Goal: Find specific page/section: Find specific page/section

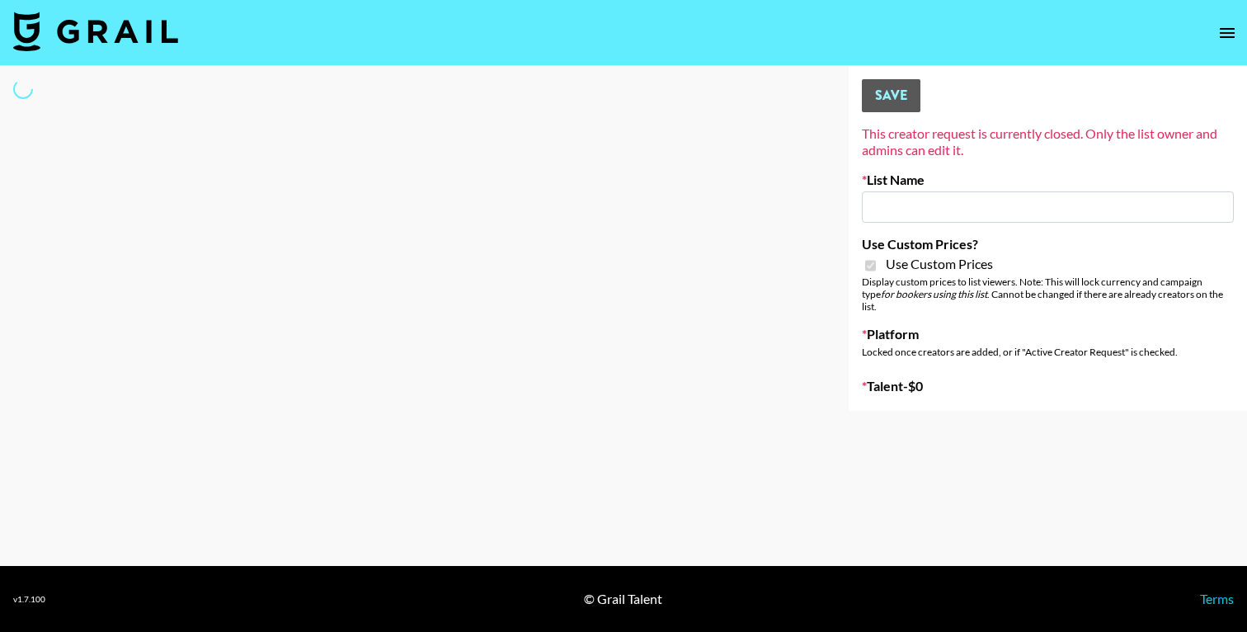
type input "Peppermayo"
checkbox input "true"
select select "Brand"
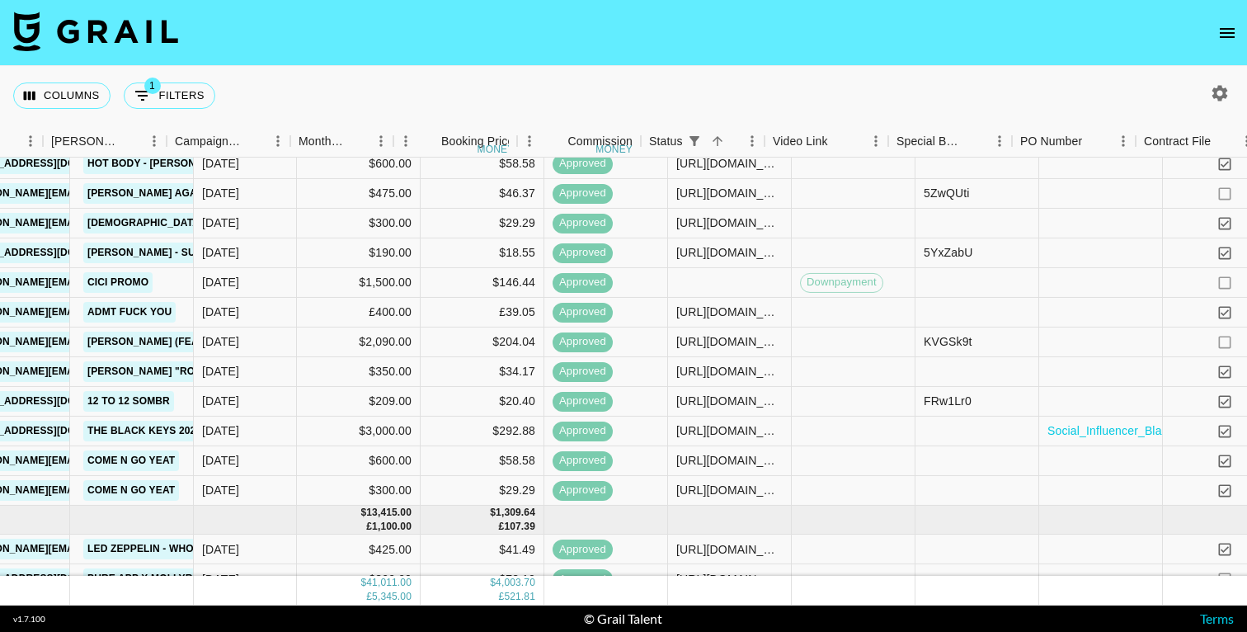
scroll to position [956, 996]
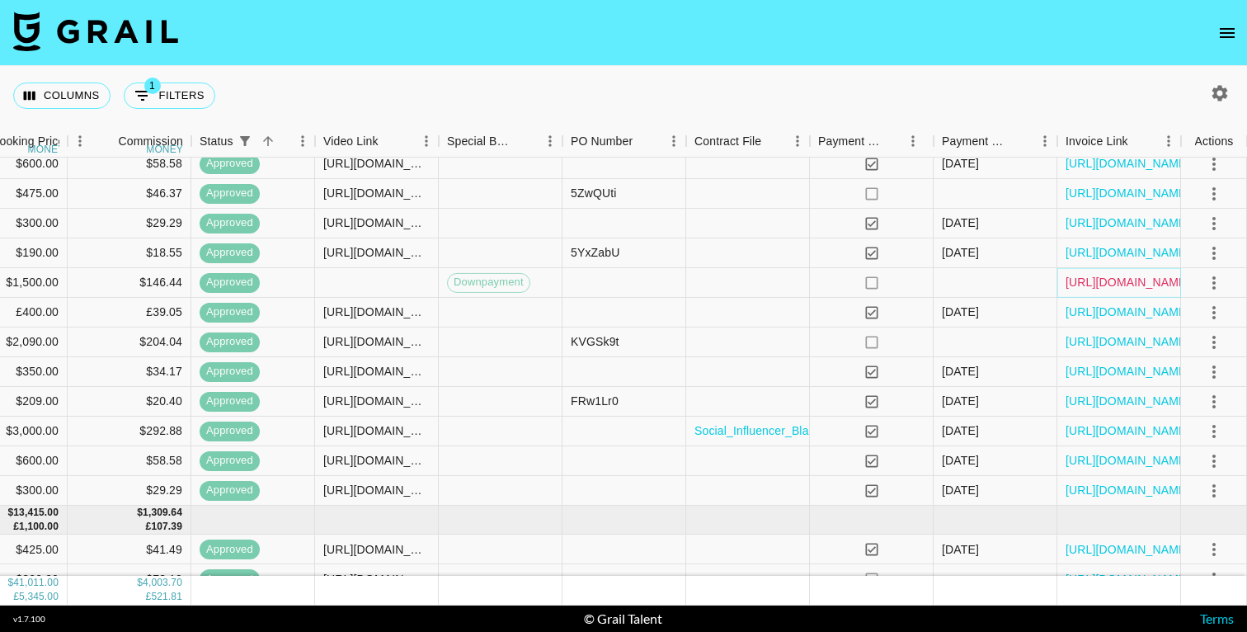
click at [1134, 284] on link "https://in.xero.com/iE5GFp2hmZxIA77sroakjjULr5u27xmR6LFNooBz" at bounding box center [1127, 282] width 125 height 16
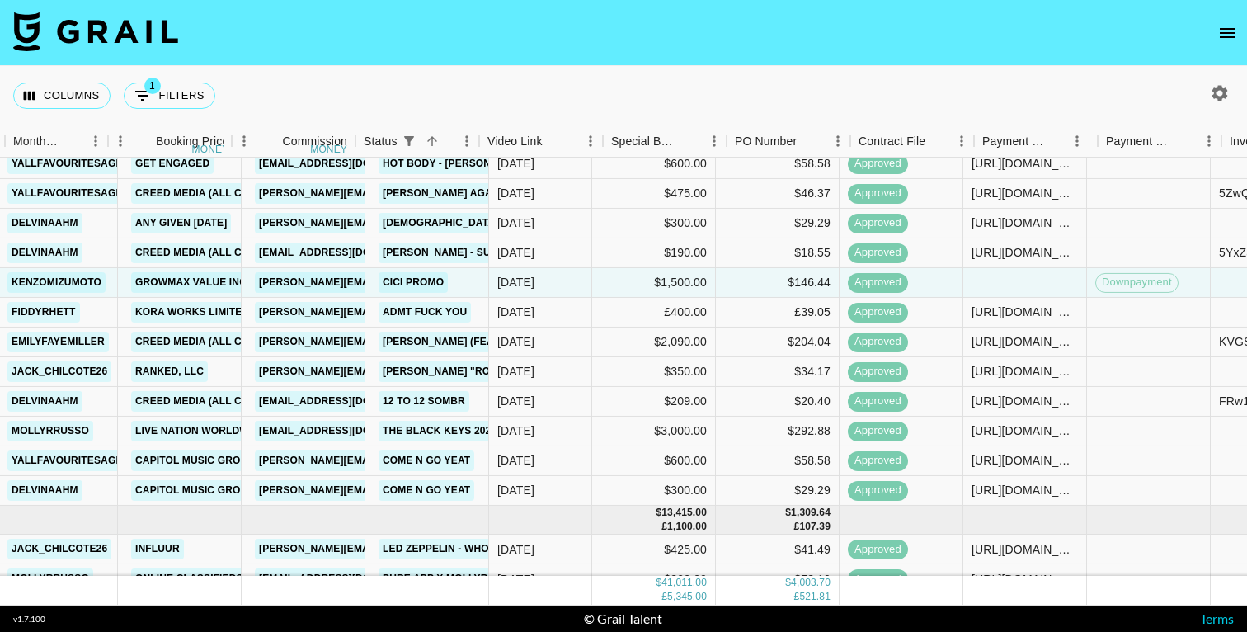
scroll to position [956, 0]
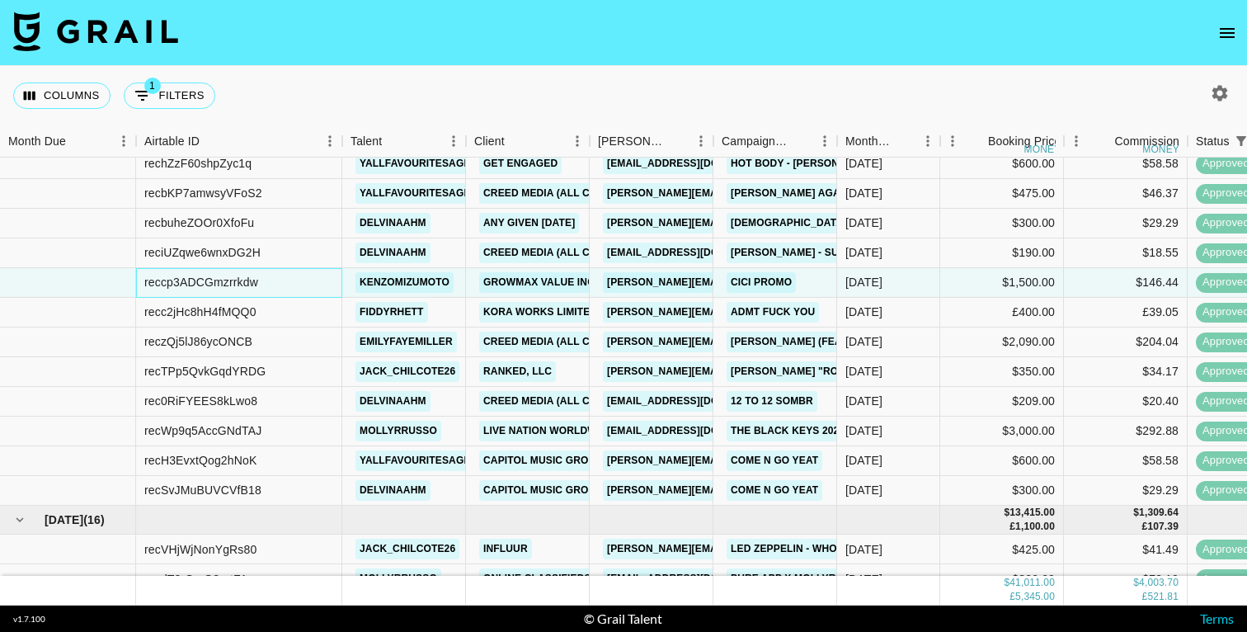
click at [217, 280] on div "reccp3ADCGmzrrkdw" at bounding box center [201, 282] width 114 height 16
copy div "reccp3ADCGmzrrkdw"
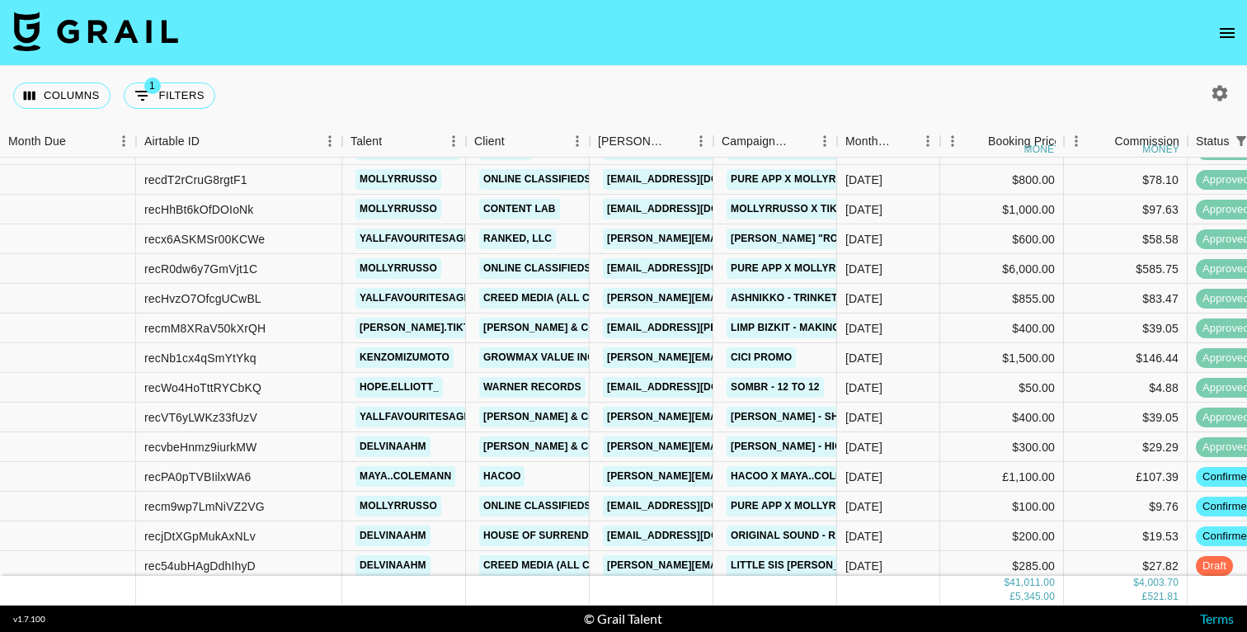
scroll to position [1368, 0]
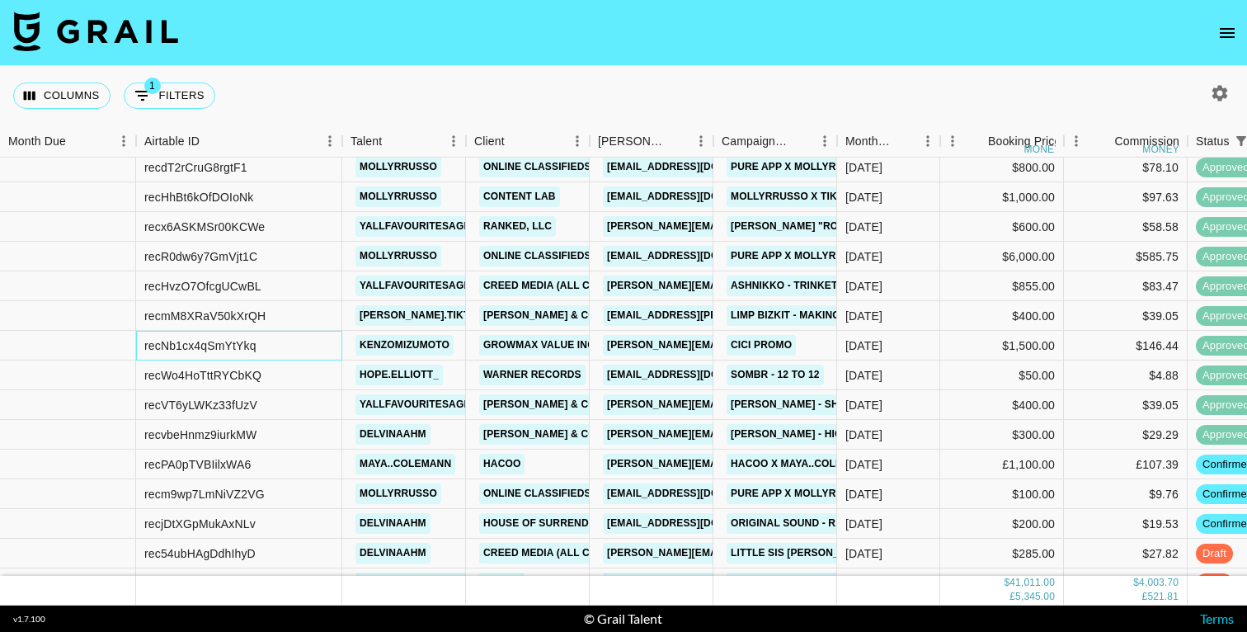
click at [232, 342] on div "recNb1cx4qSmYtYkq" at bounding box center [200, 345] width 112 height 16
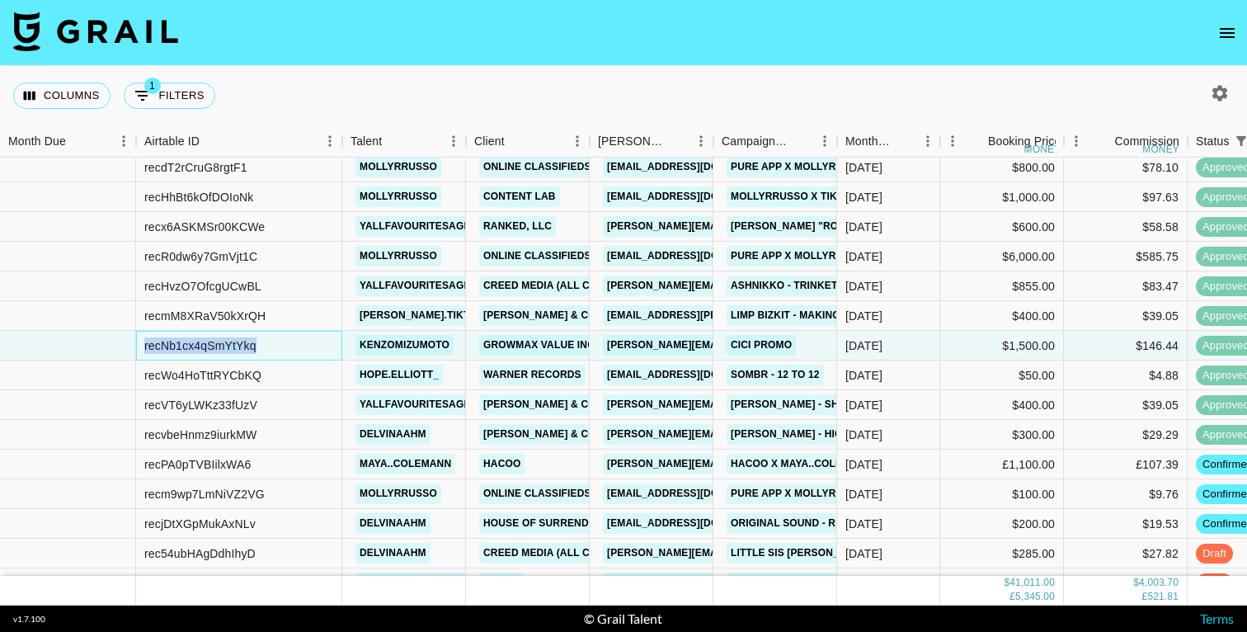
copy div "recNb1cx4qSmYtYkq"
click at [188, 103] on button "1 Filters" at bounding box center [170, 95] width 92 height 26
select select "status"
select select "isNotAnyOf"
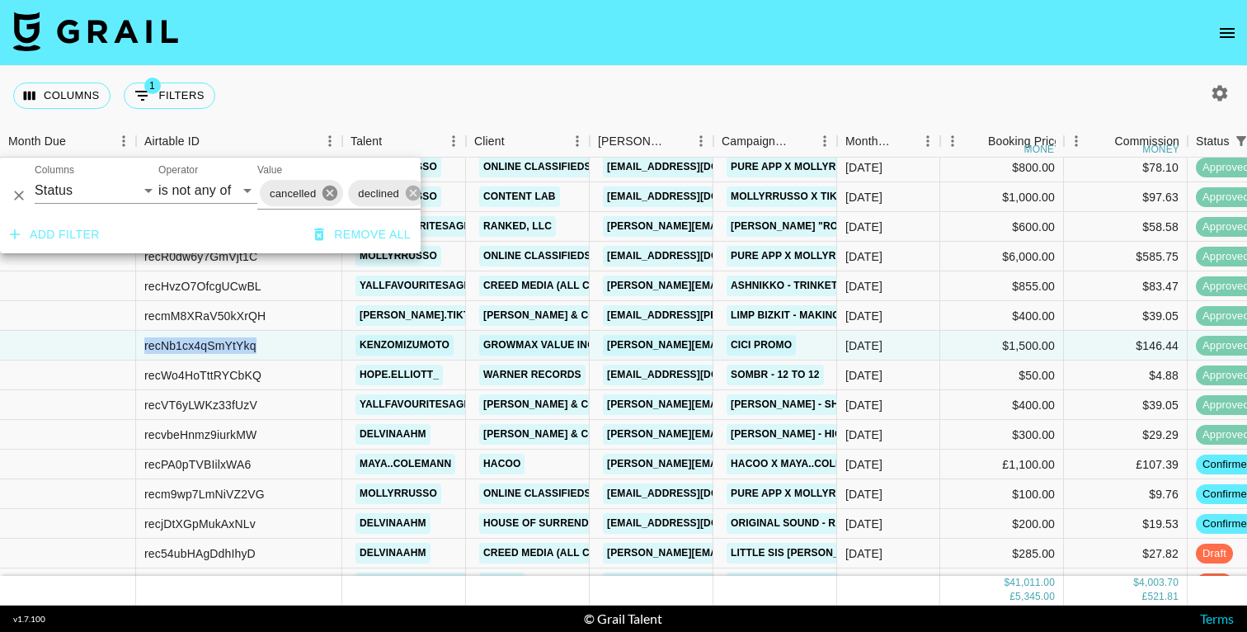
click at [331, 195] on icon at bounding box center [330, 193] width 18 height 18
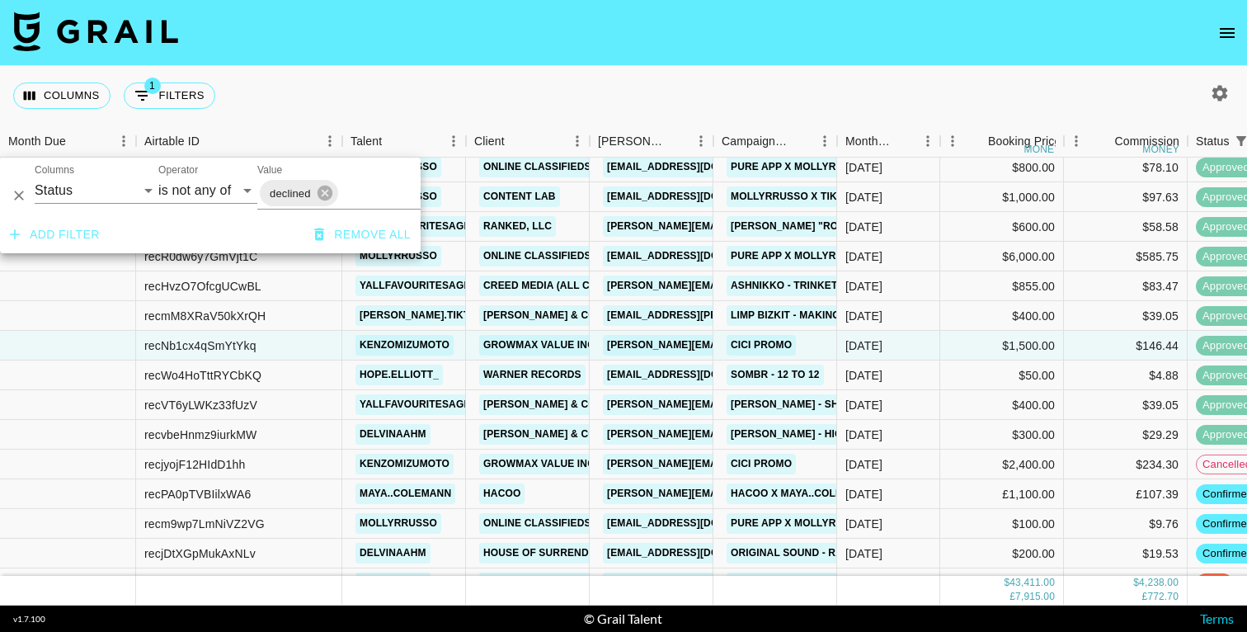
click at [496, 70] on div "Columns 1 Filters + Booking" at bounding box center [623, 95] width 1247 height 59
